Goal: Register for event/course

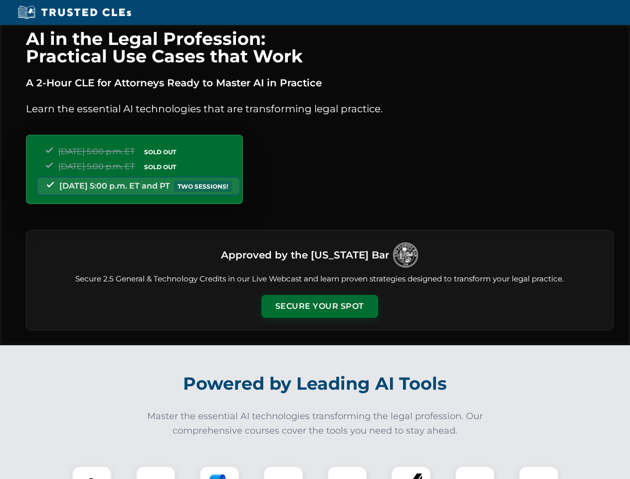
click at [319, 306] on button "Secure Your Spot" at bounding box center [319, 306] width 117 height 23
click at [92, 472] on img at bounding box center [91, 485] width 29 height 29
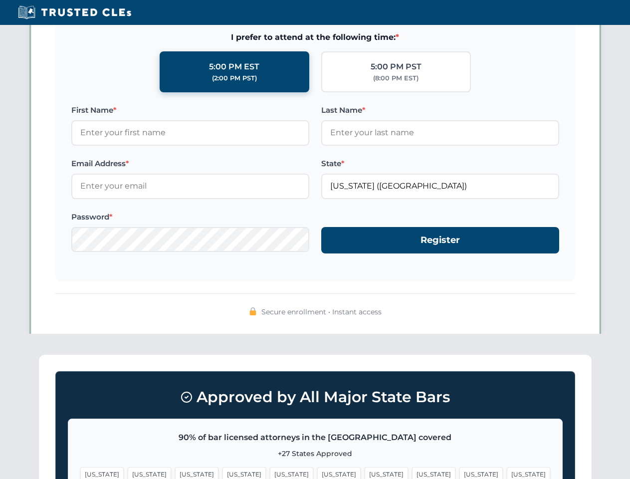
click at [365, 472] on span "[US_STATE]" at bounding box center [386, 474] width 43 height 14
click at [459, 472] on span "[US_STATE]" at bounding box center [480, 474] width 43 height 14
